Goal: Information Seeking & Learning: Learn about a topic

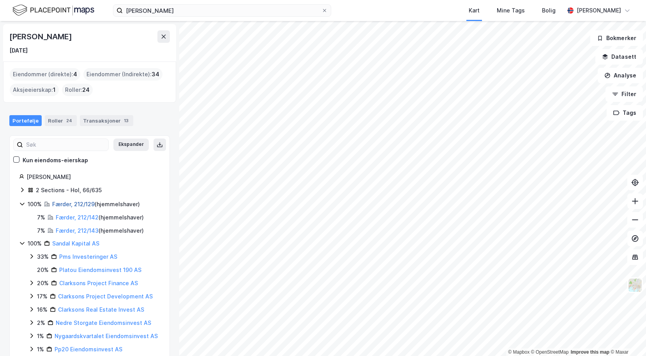
click at [63, 204] on link "Færder, 212/129" at bounding box center [73, 204] width 42 height 7
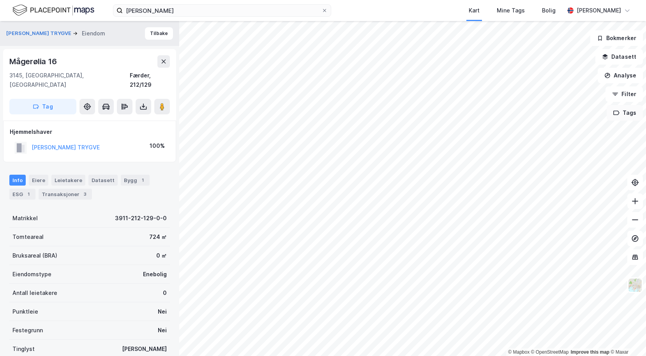
scroll to position [4, 0]
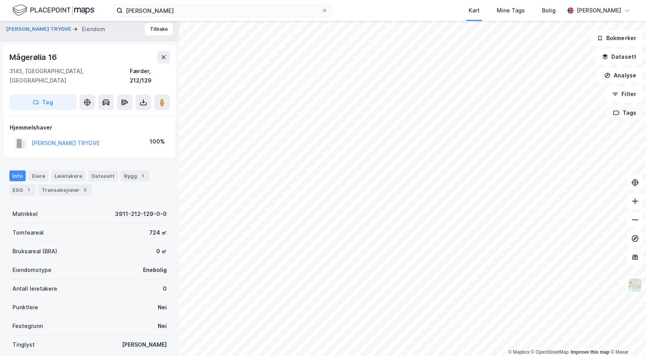
scroll to position [4, 0]
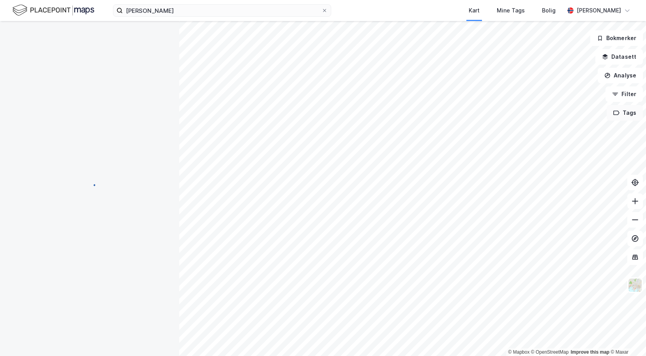
scroll to position [4, 0]
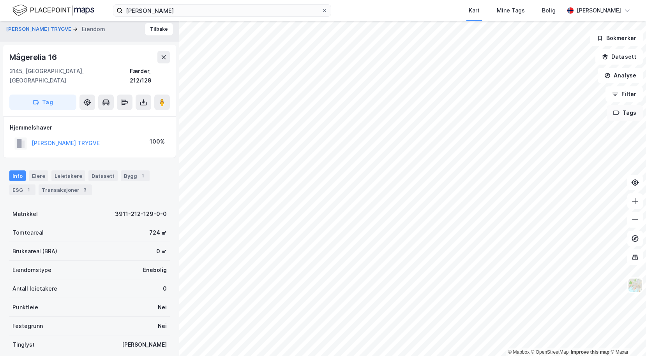
scroll to position [4, 0]
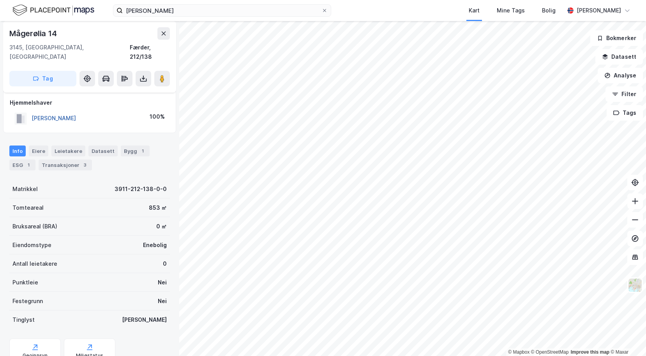
click at [0, 0] on button "[PERSON_NAME]" at bounding box center [0, 0] width 0 height 0
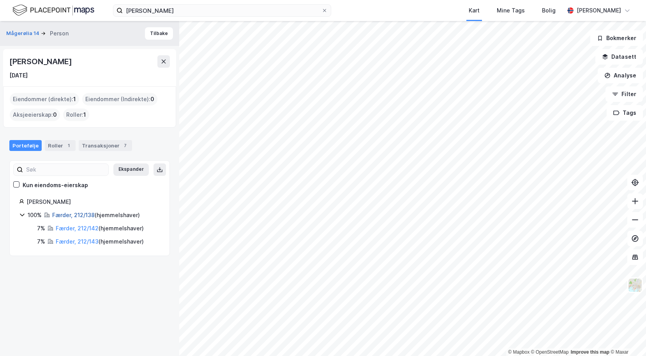
click at [78, 217] on link "Færder, 212/138" at bounding box center [73, 215] width 42 height 7
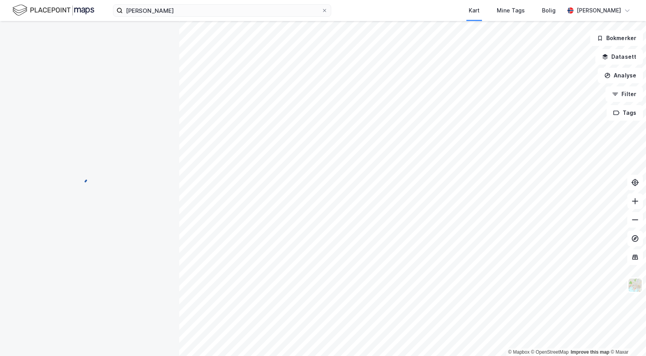
scroll to position [4, 0]
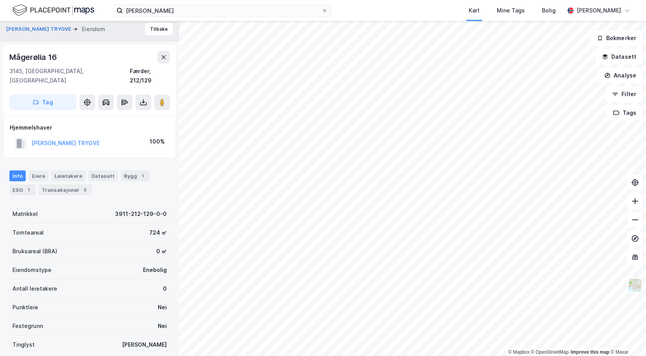
click at [56, 139] on div "[PERSON_NAME] TRYGVE" at bounding box center [66, 143] width 68 height 9
click at [0, 0] on button "[PERSON_NAME] TRYGVE" at bounding box center [0, 0] width 0 height 0
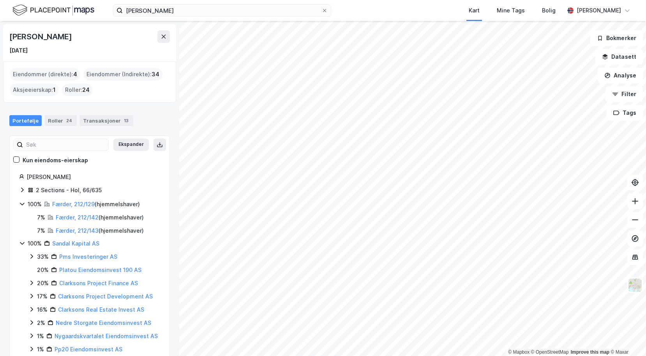
click at [23, 189] on icon at bounding box center [22, 190] width 6 height 6
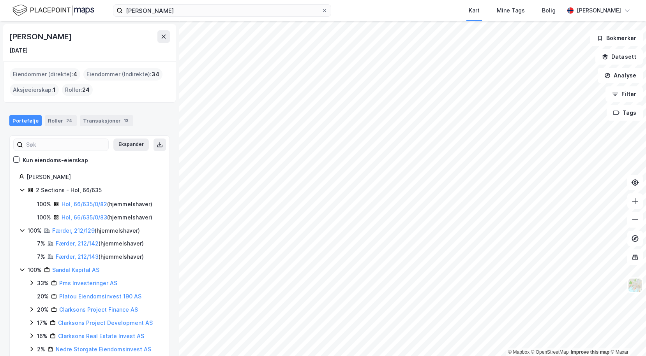
click at [23, 189] on icon at bounding box center [22, 190] width 6 height 6
